Goal: Task Accomplishment & Management: Manage account settings

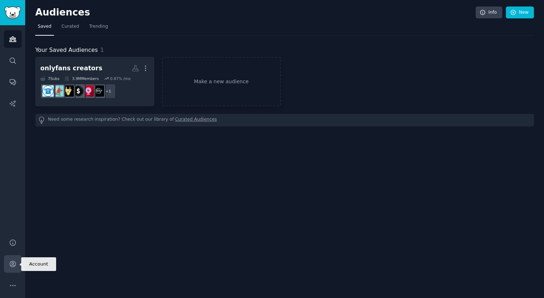
click at [8, 260] on link "Account" at bounding box center [13, 264] width 18 height 18
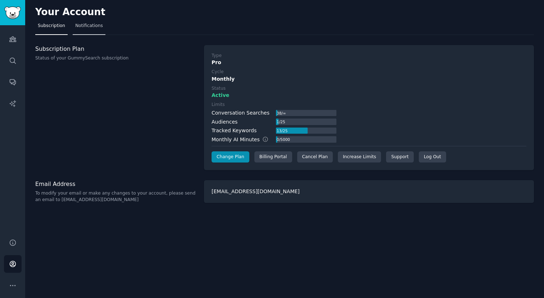
click at [100, 24] on span "Notifications" at bounding box center [89, 26] width 28 height 6
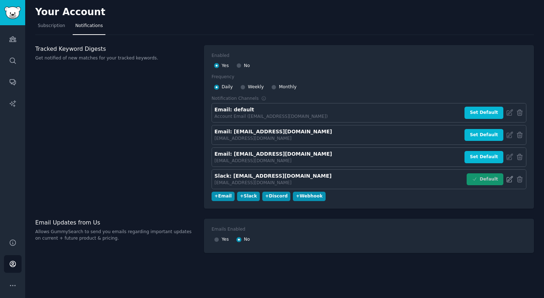
click at [510, 176] on icon at bounding box center [510, 179] width 8 height 8
click at [510, 111] on icon at bounding box center [510, 112] width 6 height 6
click at [510, 136] on icon at bounding box center [510, 135] width 8 height 8
click at [512, 159] on icon at bounding box center [510, 157] width 6 height 6
click at [511, 113] on icon at bounding box center [510, 113] width 8 height 8
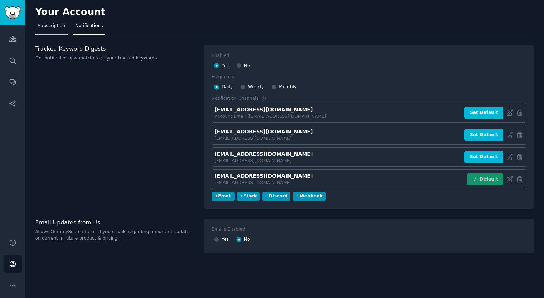
click at [44, 28] on span "Subscription" at bounding box center [51, 26] width 27 height 6
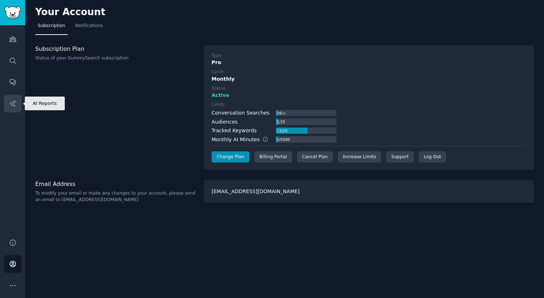
click at [12, 101] on icon "Sidebar" at bounding box center [13, 104] width 8 height 8
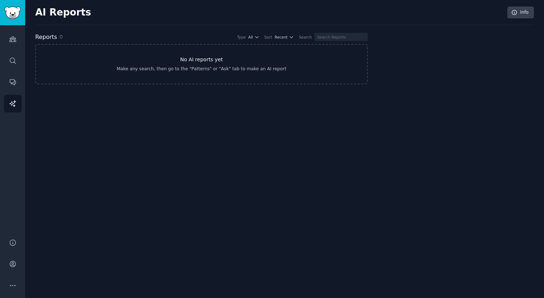
click at [203, 53] on link "No AI reports yet Make any search, then go to the "Patterns" or "Ask" tab to ma…" at bounding box center [201, 64] width 333 height 40
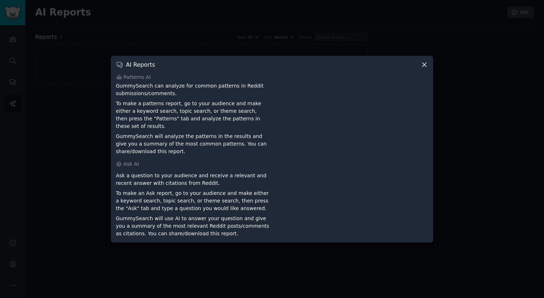
click at [430, 67] on div "AI Reports Patterns AI GummySearch can analyze for common patterns in Reddit su…" at bounding box center [272, 149] width 322 height 186
click at [427, 67] on icon at bounding box center [425, 65] width 8 height 8
